Goal: Task Accomplishment & Management: Manage account settings

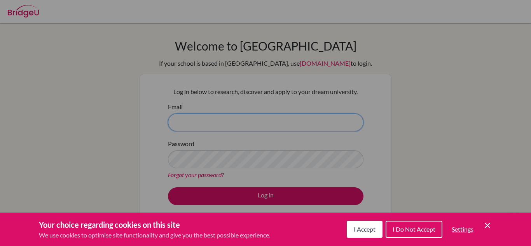
type input "[EMAIL_ADDRESS][DOMAIN_NAME]"
click at [368, 225] on span "I Accept" at bounding box center [364, 228] width 22 height 7
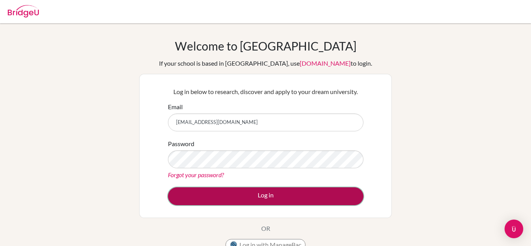
click at [324, 191] on button "Log in" at bounding box center [265, 196] width 195 height 18
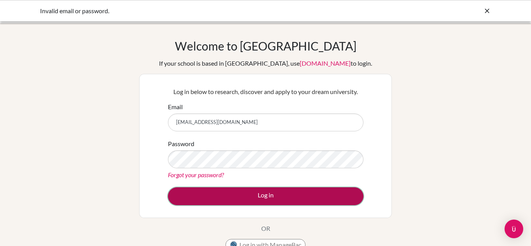
click at [307, 196] on button "Log in" at bounding box center [265, 196] width 195 height 18
click at [312, 196] on button "Log in" at bounding box center [265, 196] width 195 height 18
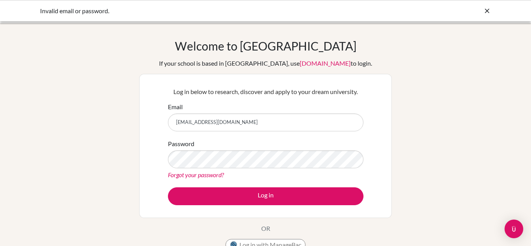
click at [487, 11] on icon at bounding box center [487, 11] width 8 height 8
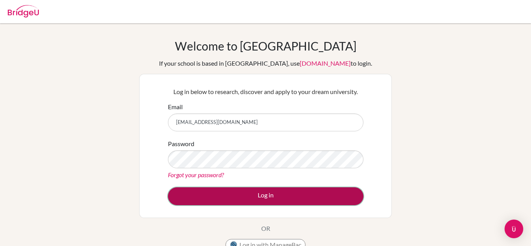
click at [221, 195] on button "Log in" at bounding box center [265, 196] width 195 height 18
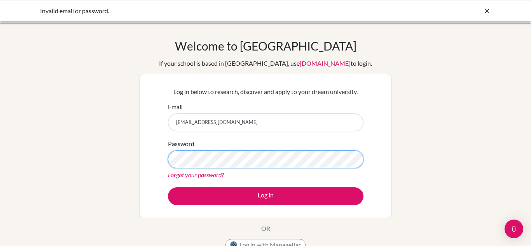
click at [168, 187] on button "Log in" at bounding box center [265, 196] width 195 height 18
